Goal: Find contact information: Find contact information

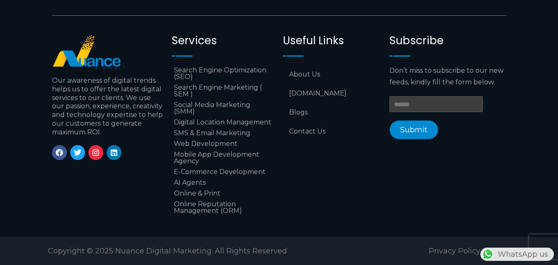
scroll to position [0, 218]
click at [303, 123] on link "Contact Us" at bounding box center [332, 131] width 98 height 19
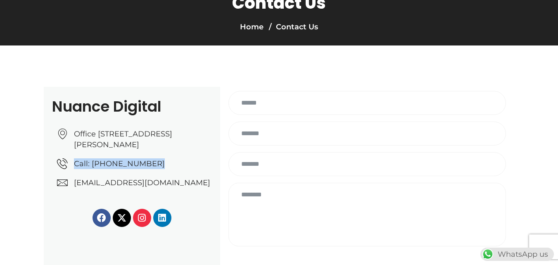
drag, startPoint x: 33, startPoint y: 170, endPoint x: 160, endPoint y: 175, distance: 127.2
click at [159, 178] on section "Nuance Digital Office No: 31، Al Malki Business Center, New Al Mirqab, Jawaan S…" at bounding box center [279, 178] width 558 height 266
copy link "Call: +974 6688 1424"
